Goal: Transaction & Acquisition: Purchase product/service

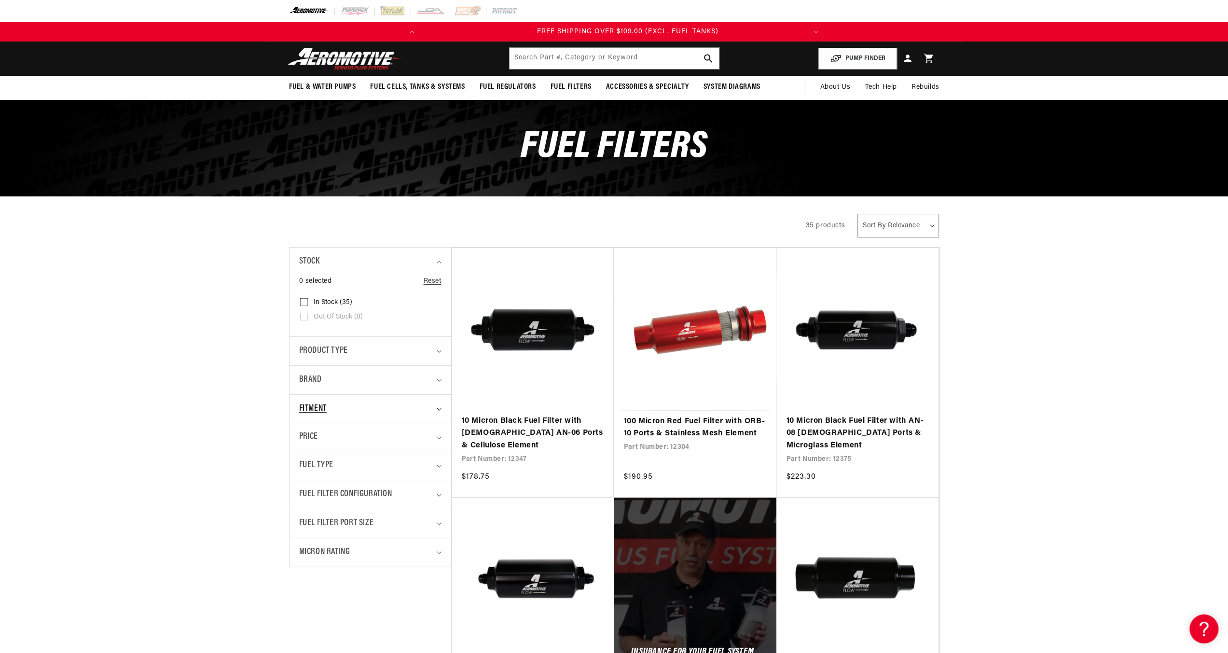
scroll to position [0, 382]
click at [437, 408] on icon "Fitment (0 selected)" at bounding box center [439, 409] width 5 height 3
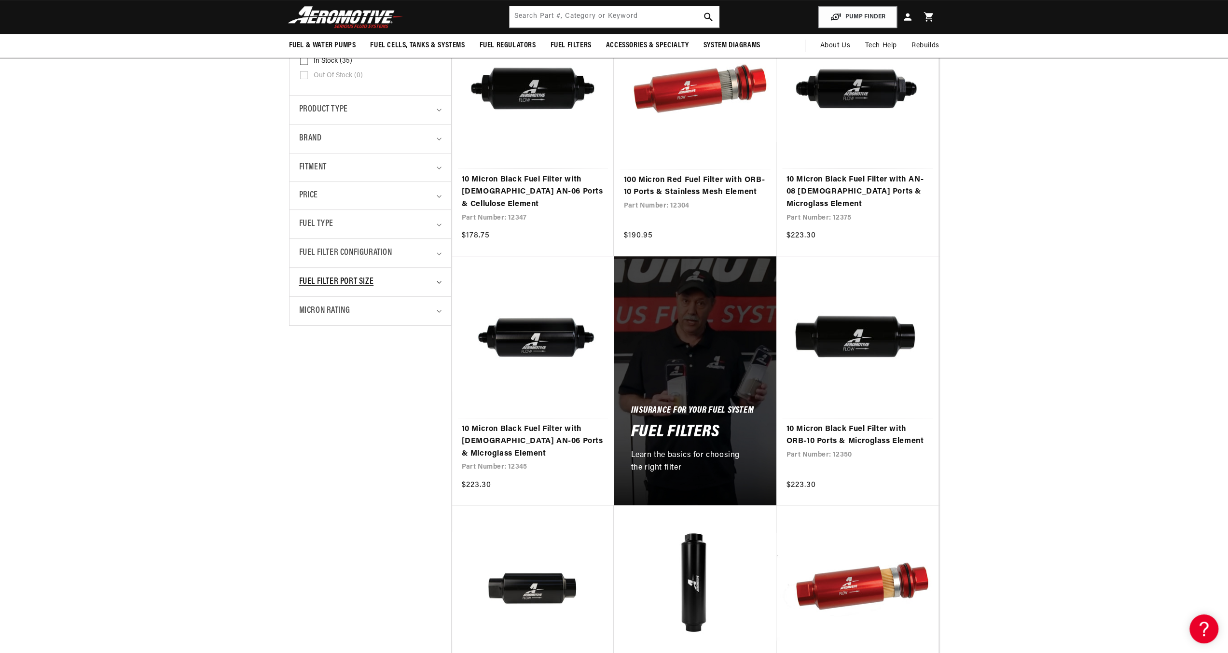
click at [438, 281] on icon "Fuel Filter Port Size (0 selected)" at bounding box center [439, 282] width 5 height 3
click at [437, 253] on icon "Fuel Filter Configuration (0 selected)" at bounding box center [439, 253] width 5 height 3
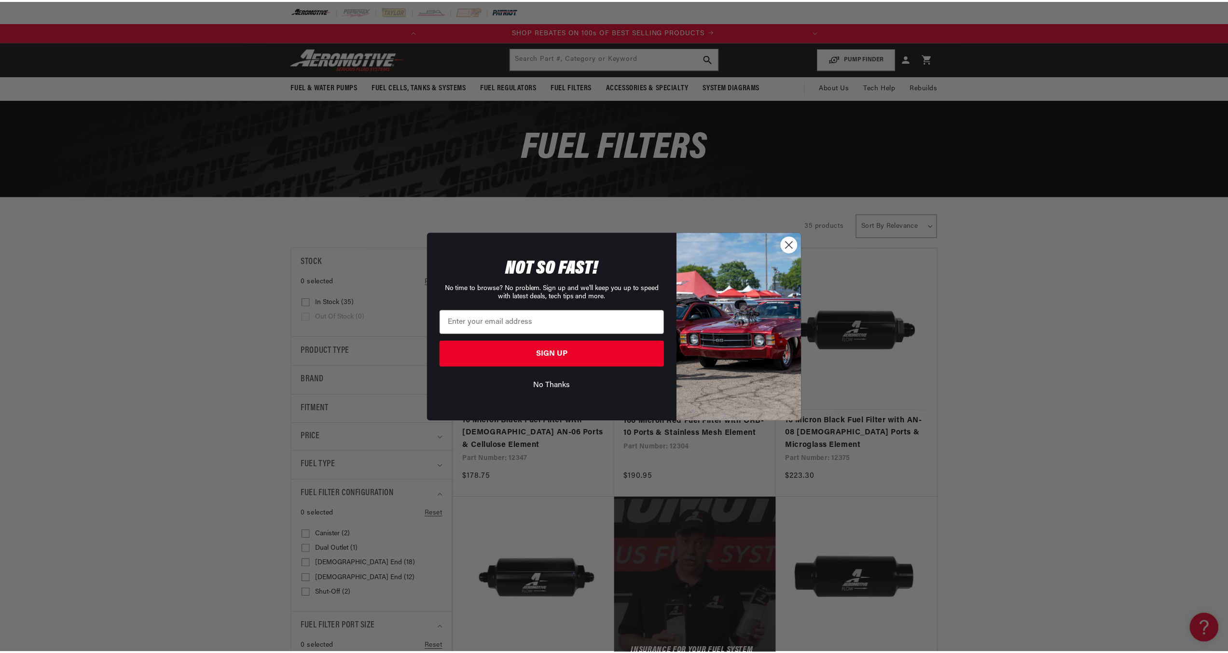
scroll to position [0, 0]
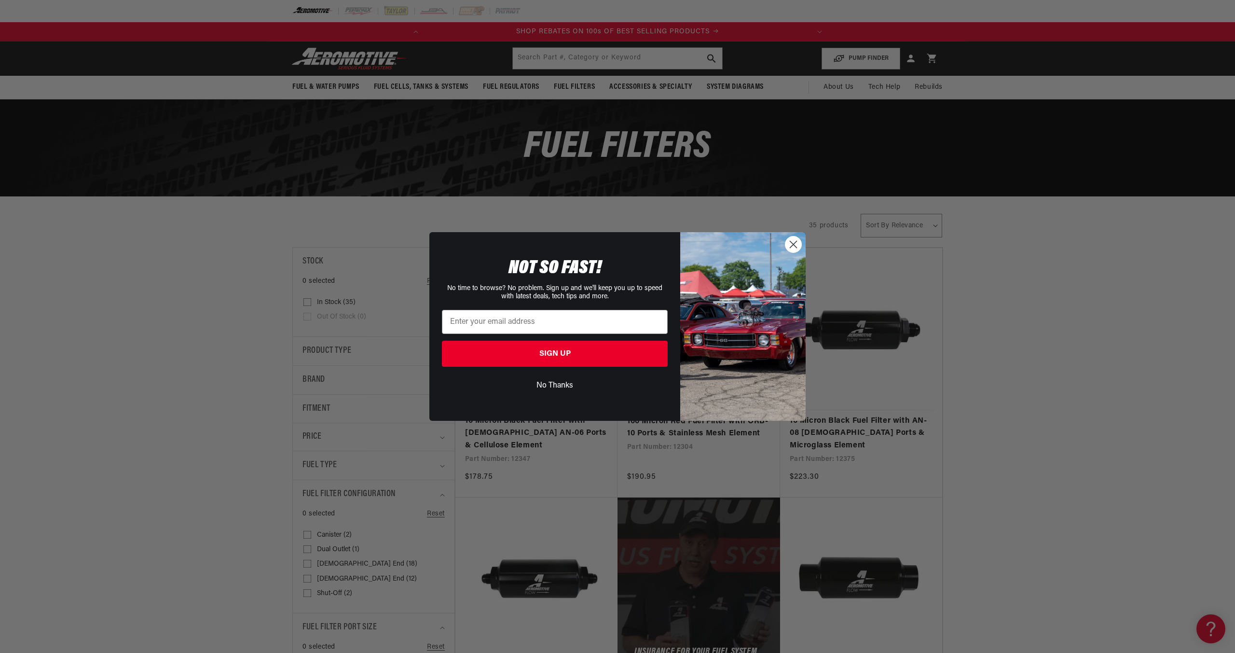
click at [792, 240] on circle "Close dialog" at bounding box center [793, 244] width 16 height 16
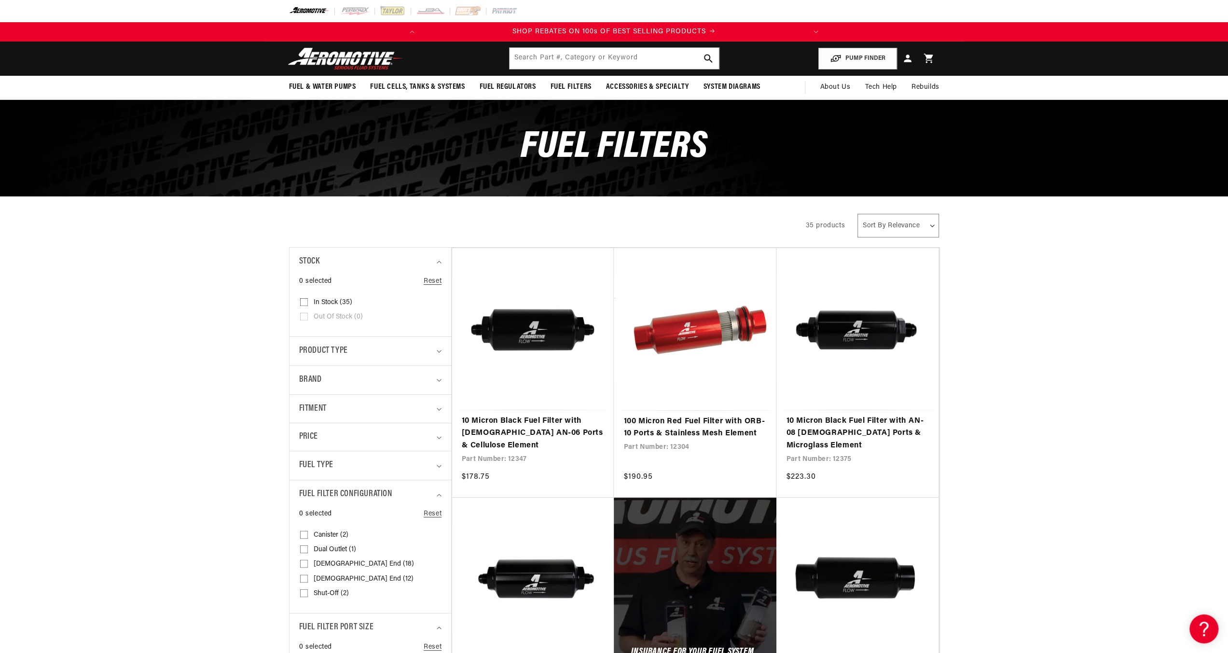
click at [607, 45] on header "Fuel & Water Pumps Back In-Tank In-Line Fuel Pumps" at bounding box center [614, 58] width 699 height 34
click at [602, 56] on input "text" at bounding box center [613, 58] width 209 height 21
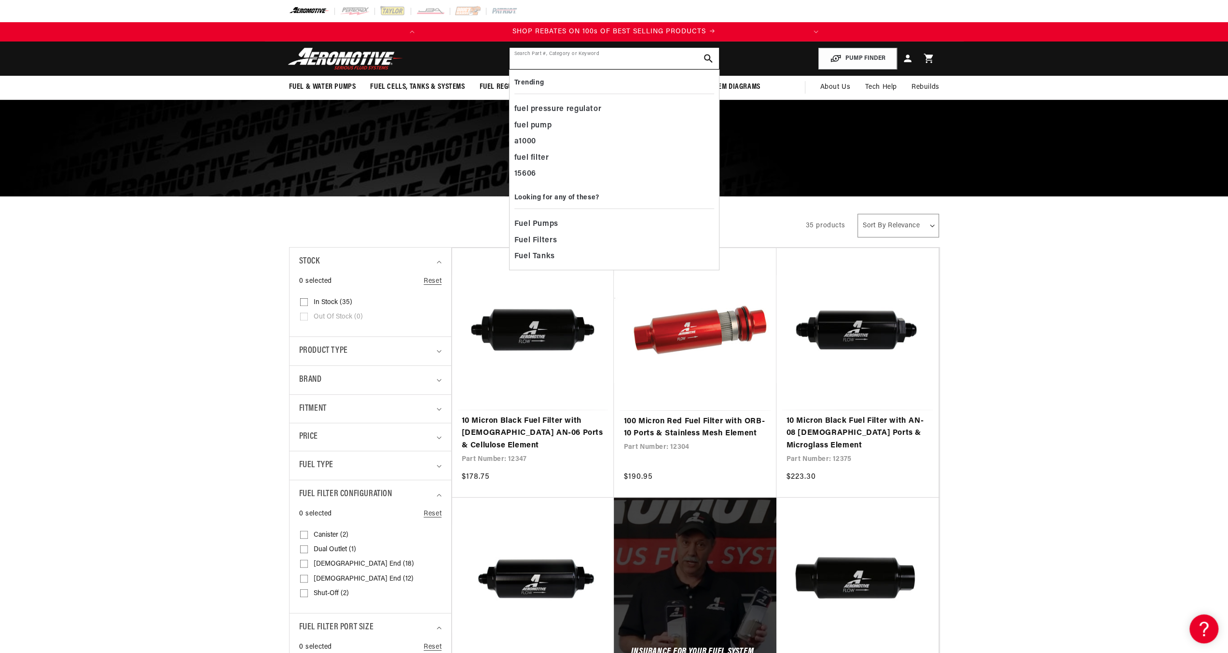
paste input "12330"
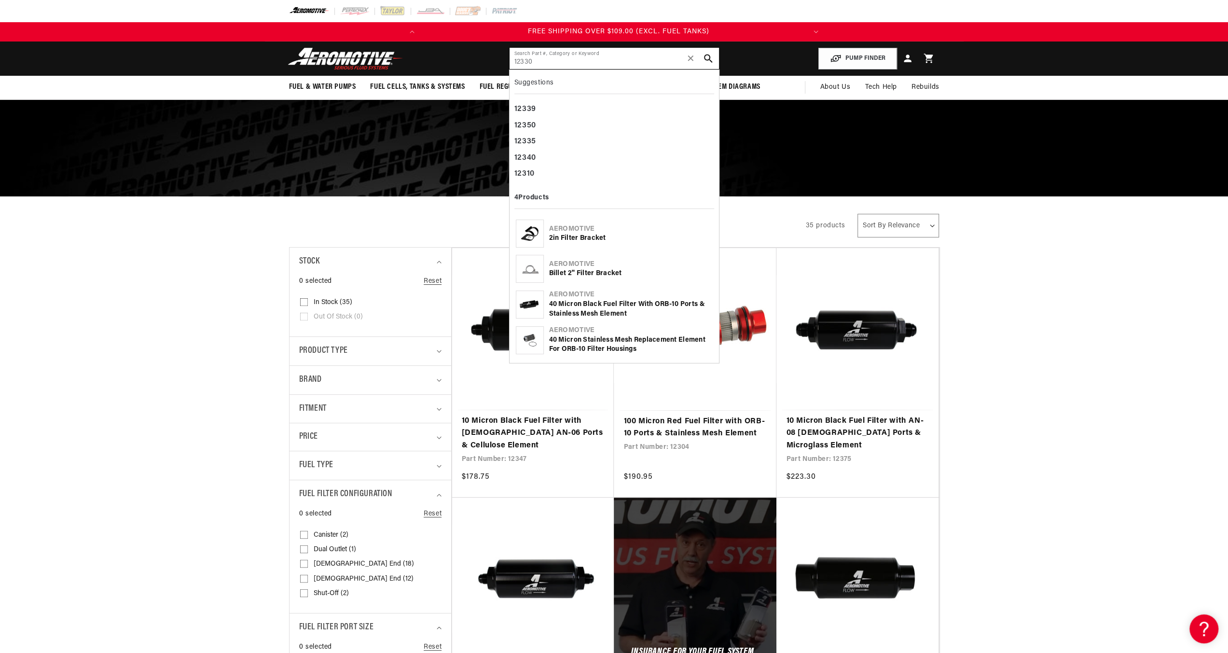
scroll to position [0, 382]
type input "12330"
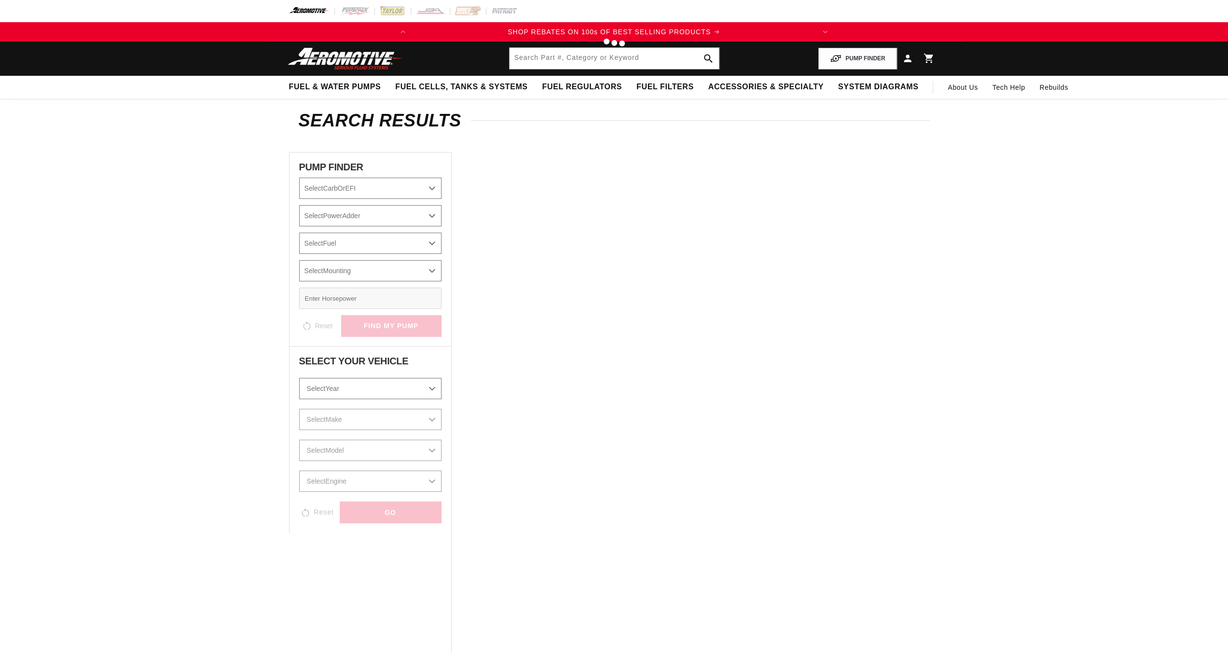
type input "12330"
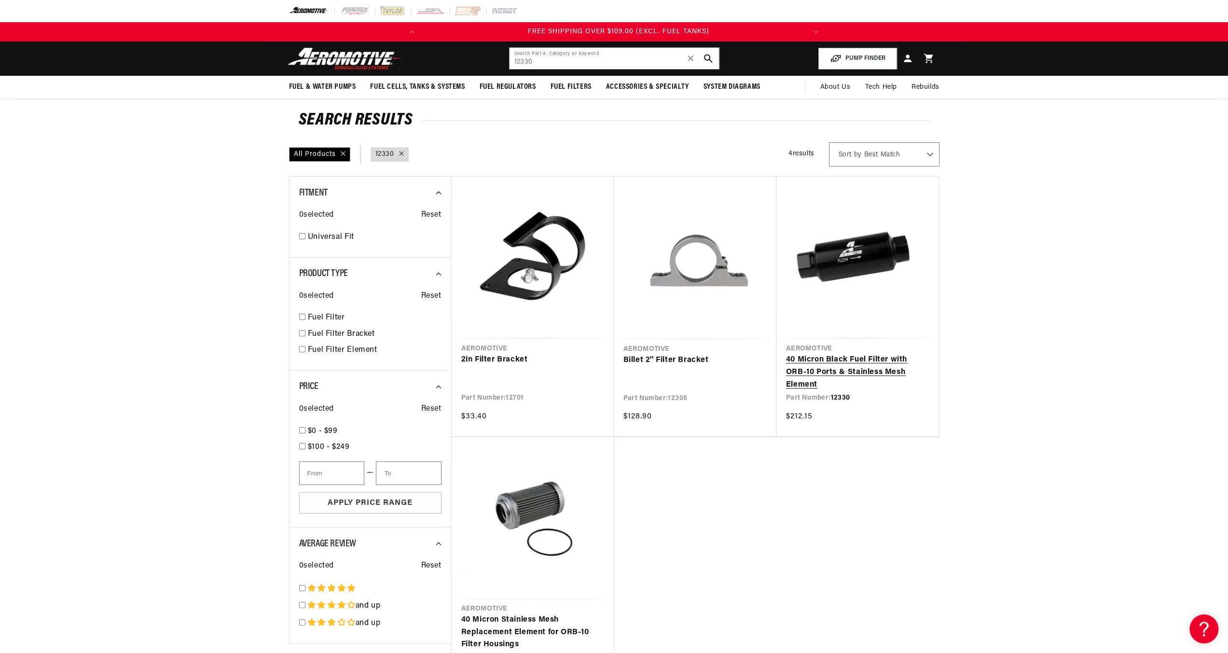
scroll to position [0, 382]
click at [827, 361] on link "40 Micron Black Fuel Filter with ORB-10 Ports & Stainless Mesh Element" at bounding box center [857, 372] width 143 height 37
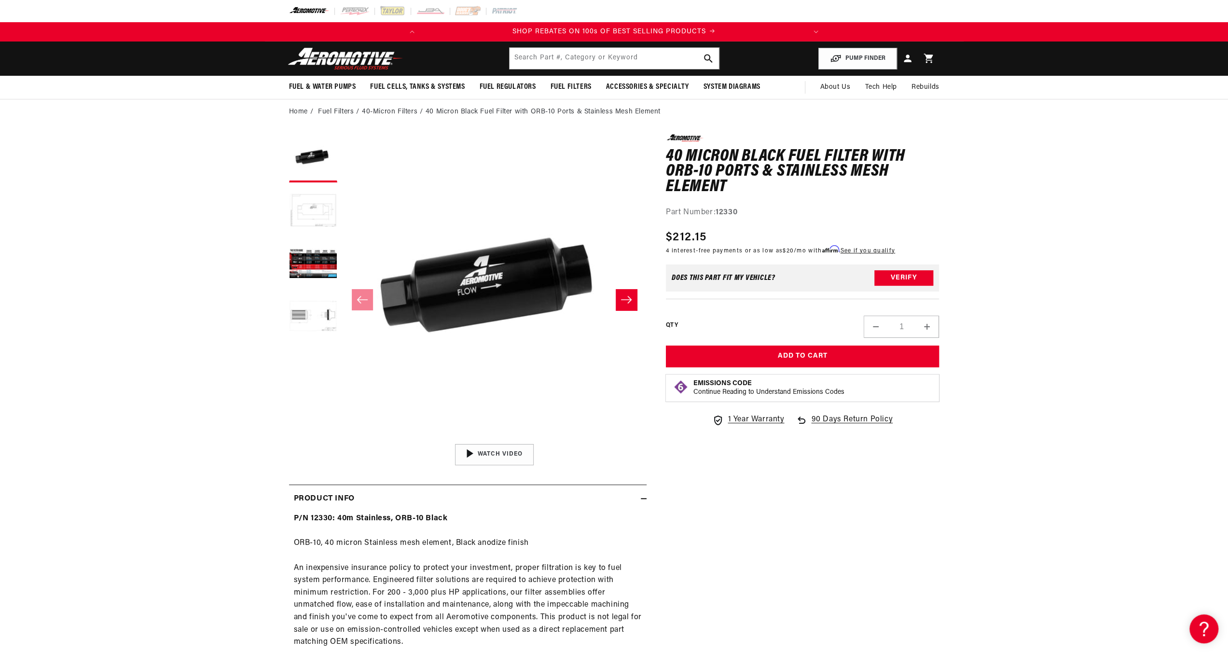
click at [318, 208] on button "Load image 2 in gallery view" at bounding box center [313, 211] width 48 height 48
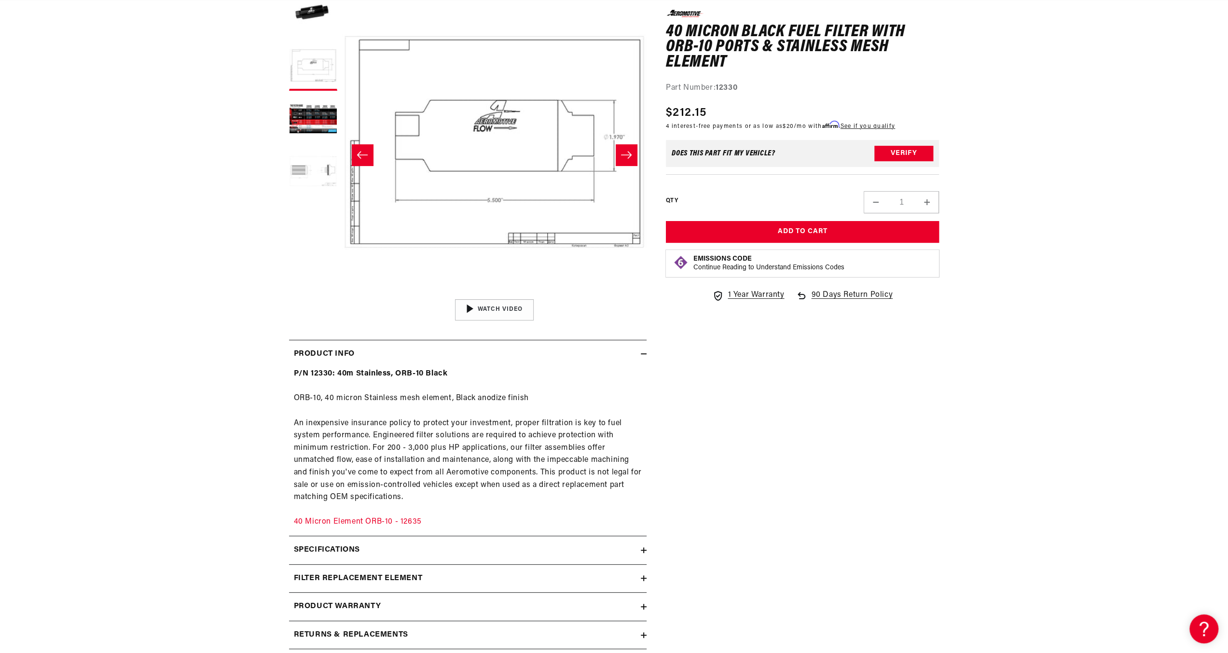
scroll to position [0, 1]
click at [306, 168] on button "Load image 4 in gallery view" at bounding box center [313, 173] width 48 height 48
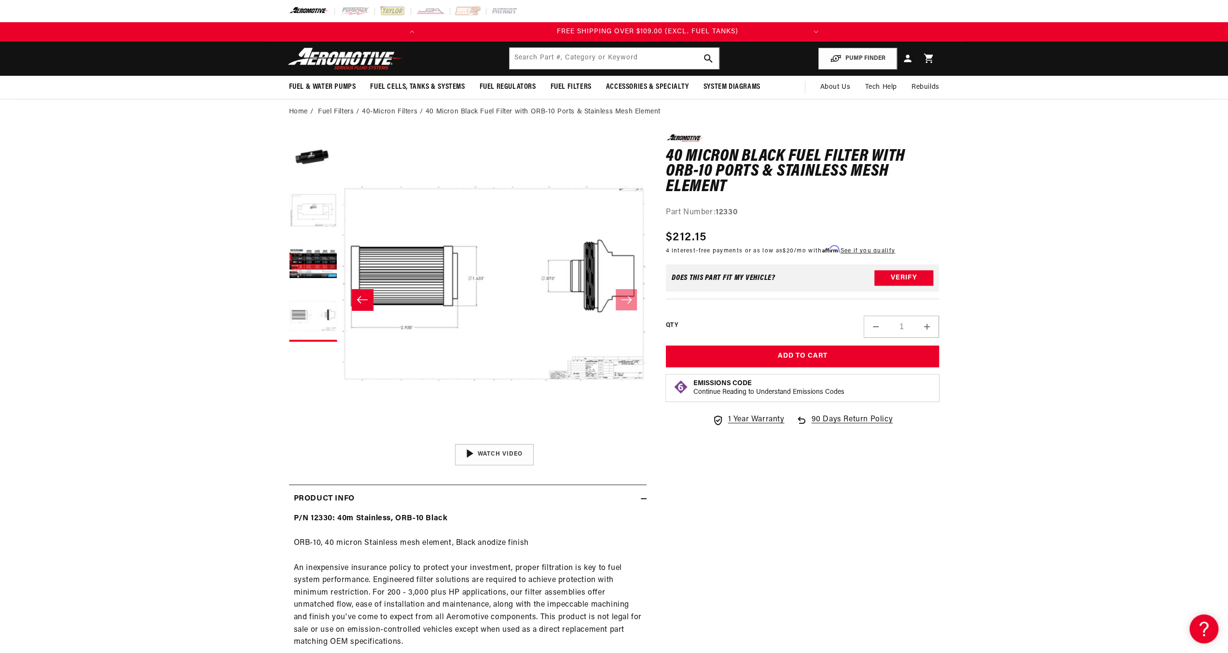
scroll to position [0, 372]
